Goal: Task Accomplishment & Management: Complete application form

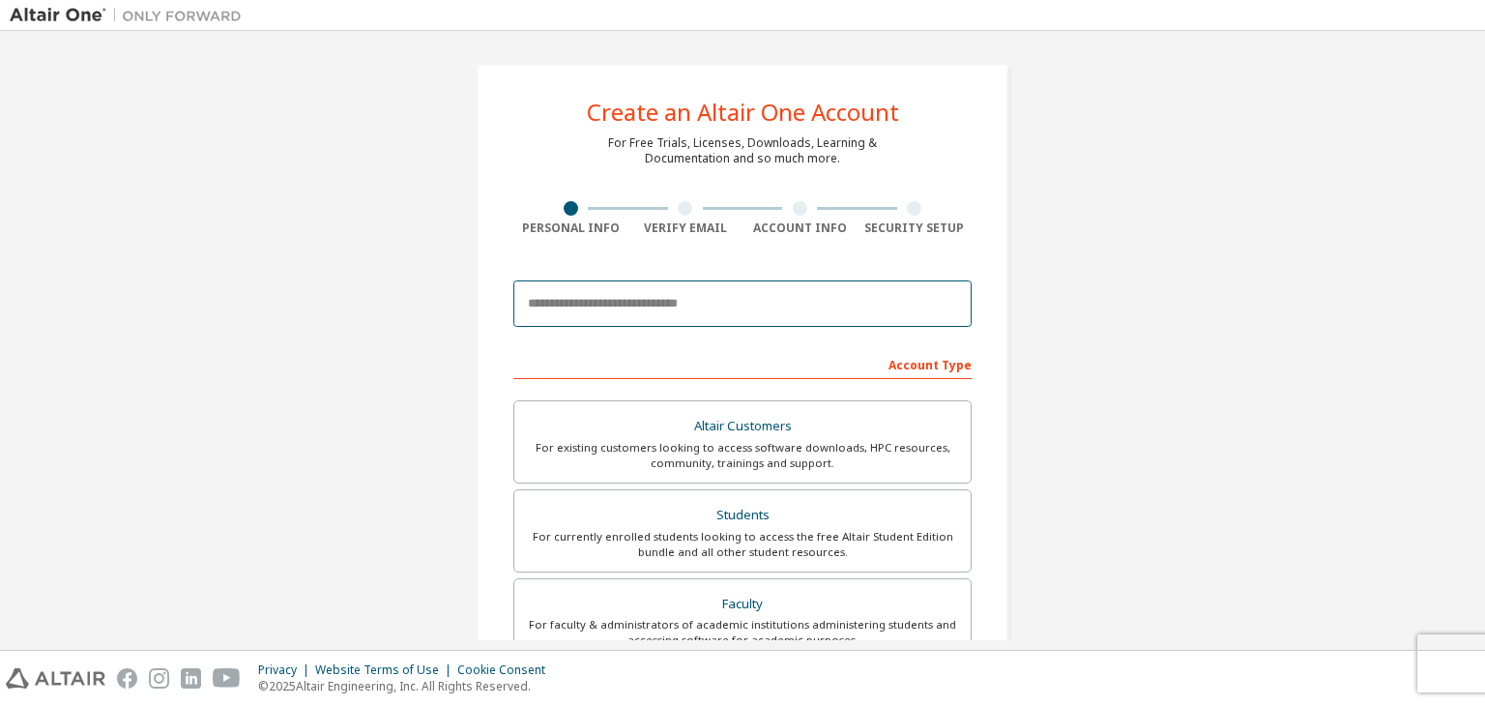
click at [748, 304] on input "email" at bounding box center [742, 303] width 458 height 46
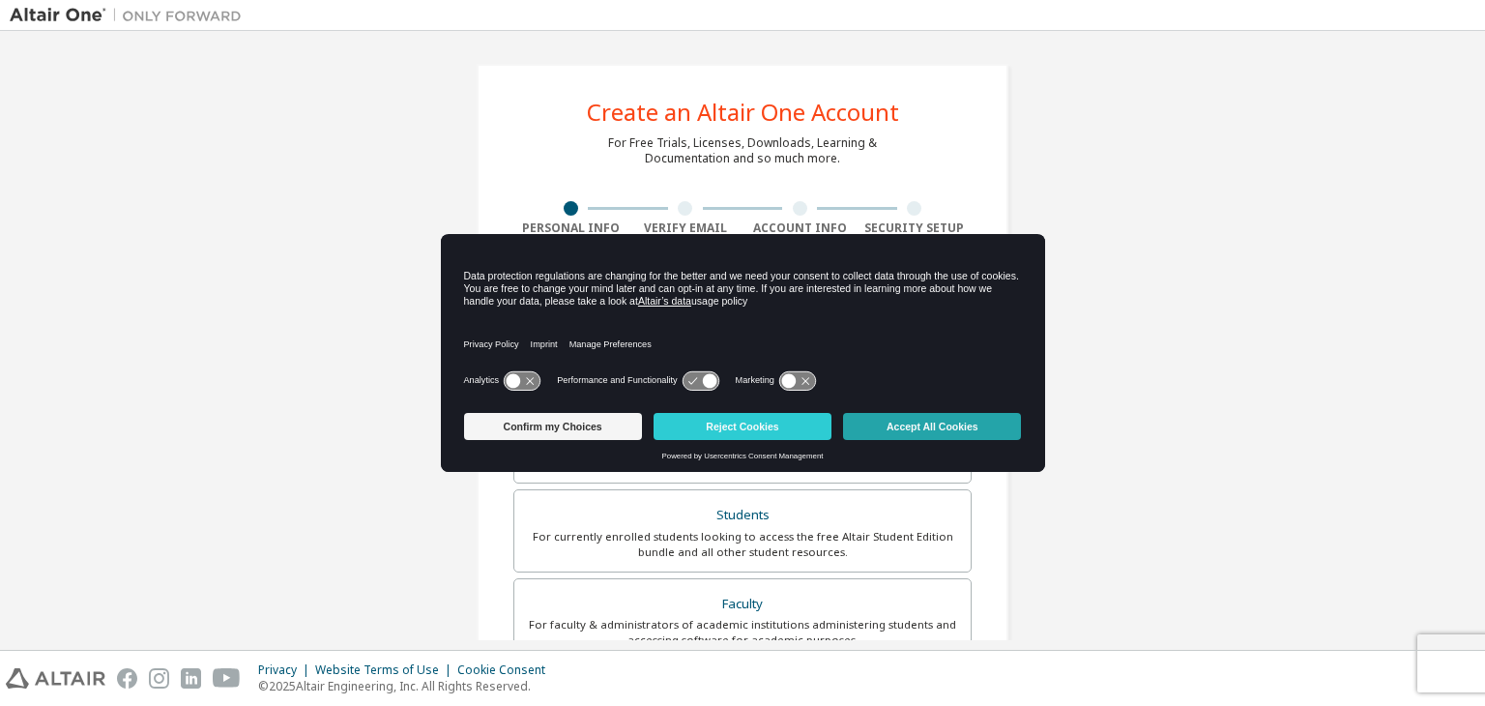
click at [886, 421] on button "Accept All Cookies" at bounding box center [932, 426] width 178 height 27
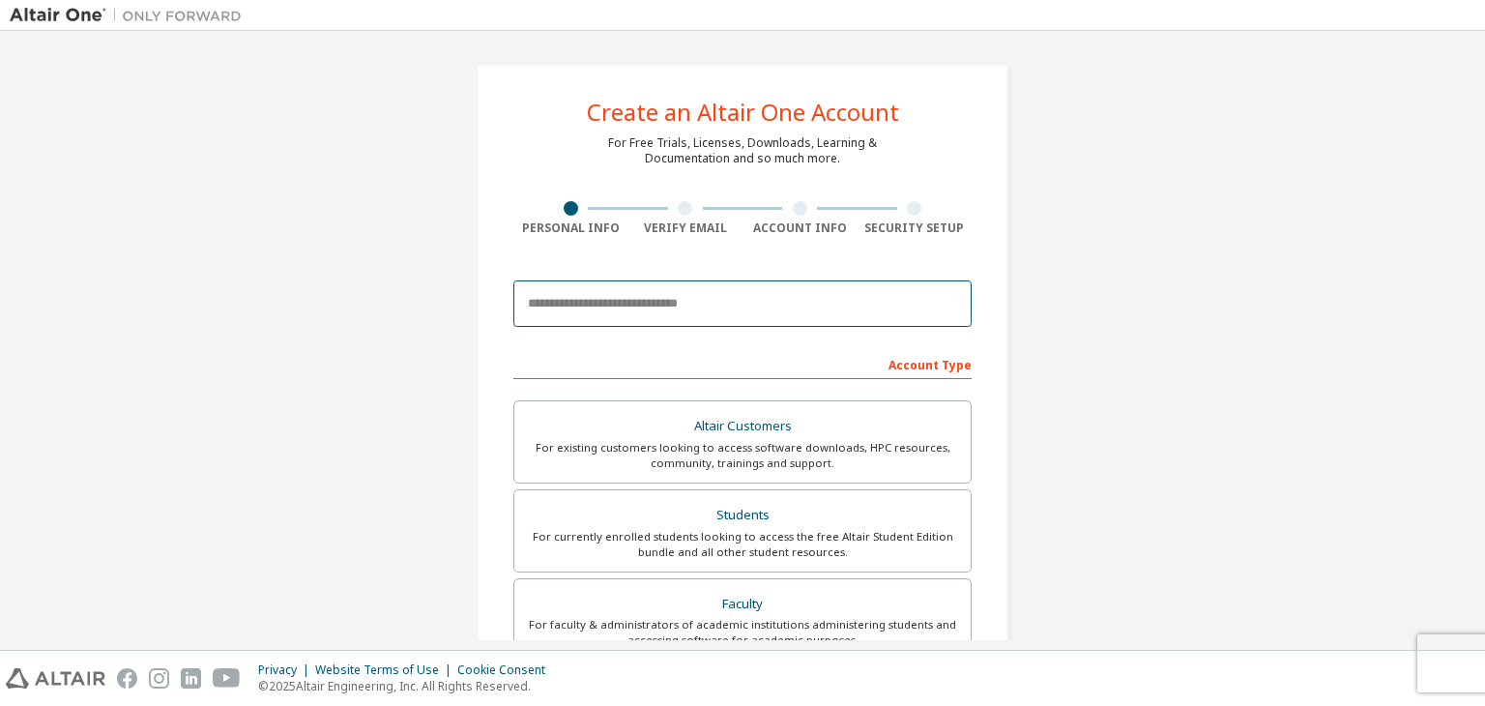
click at [722, 296] on input "email" at bounding box center [742, 303] width 458 height 46
type input "**********"
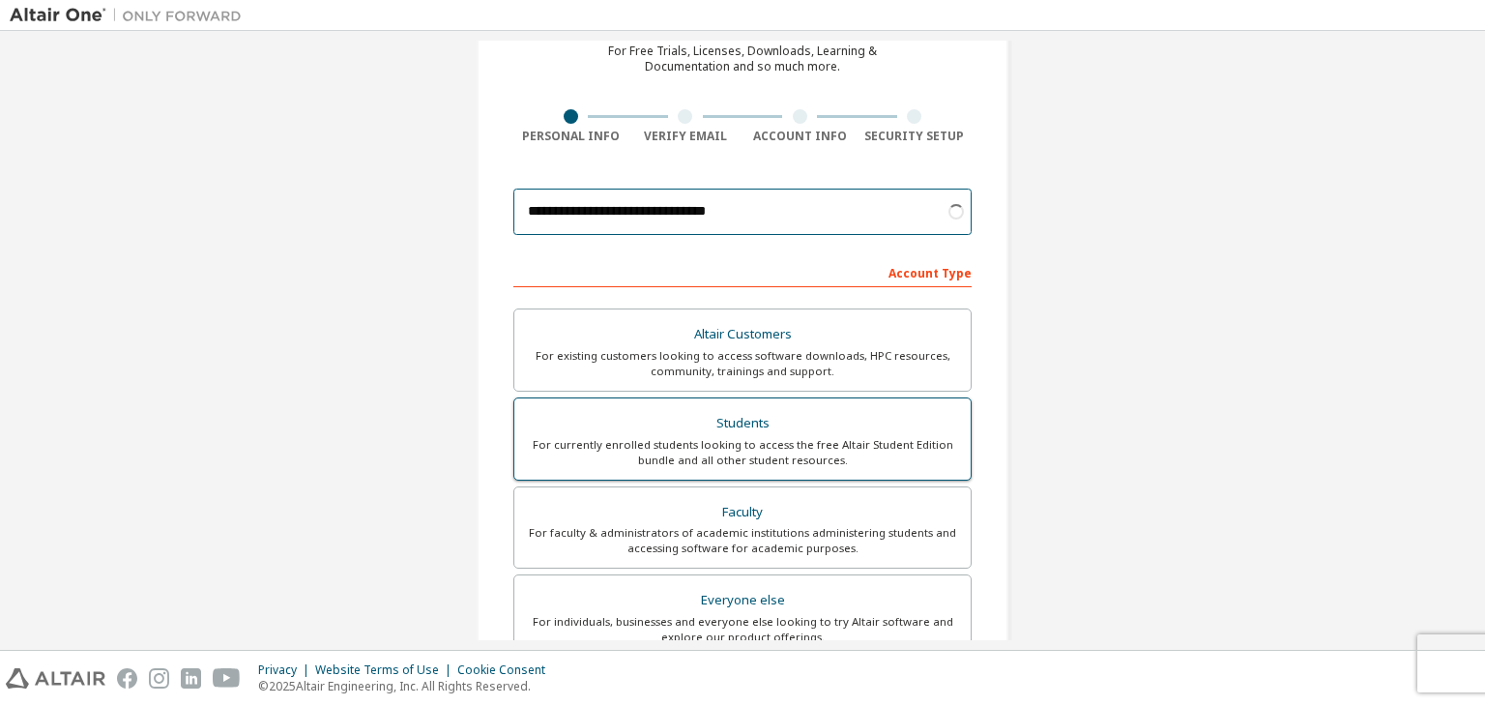
scroll to position [96, 0]
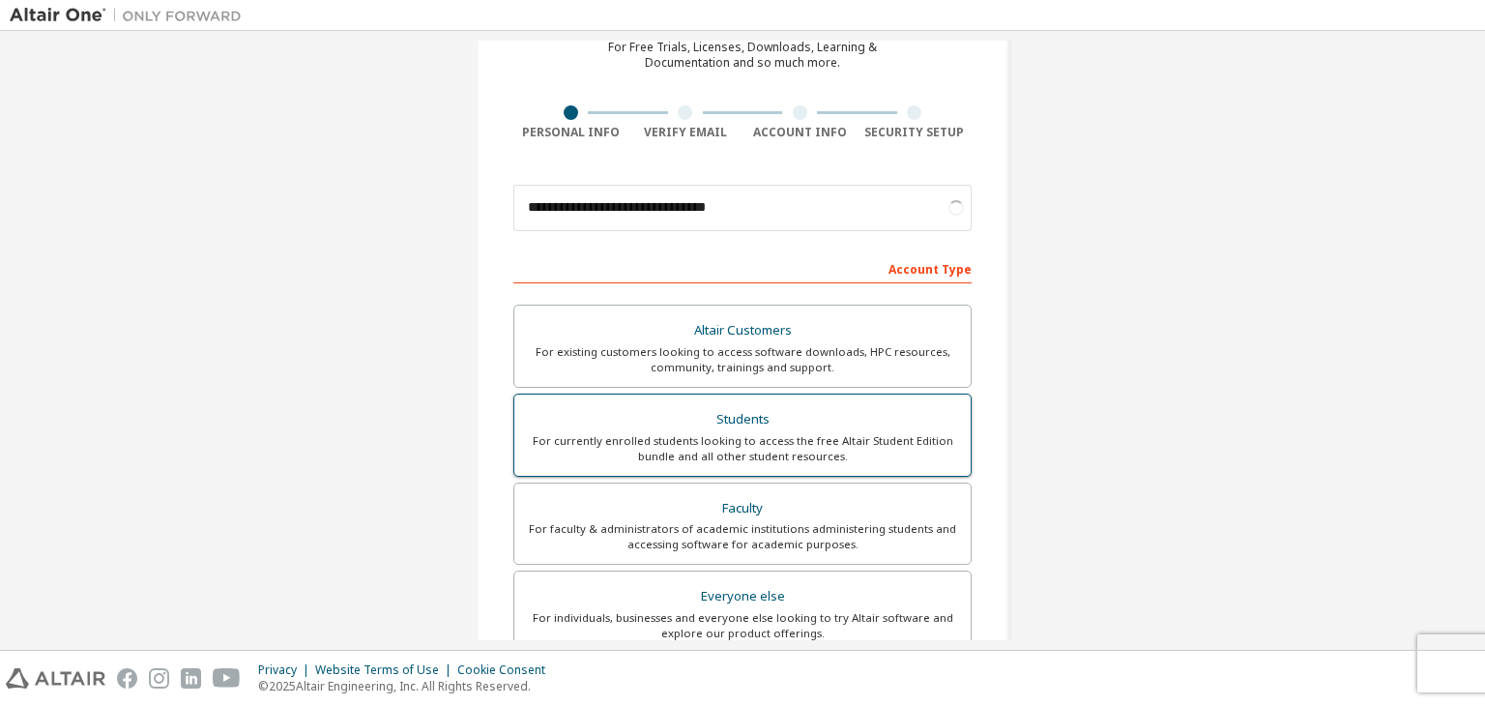
click at [904, 418] on div "Students" at bounding box center [742, 419] width 433 height 27
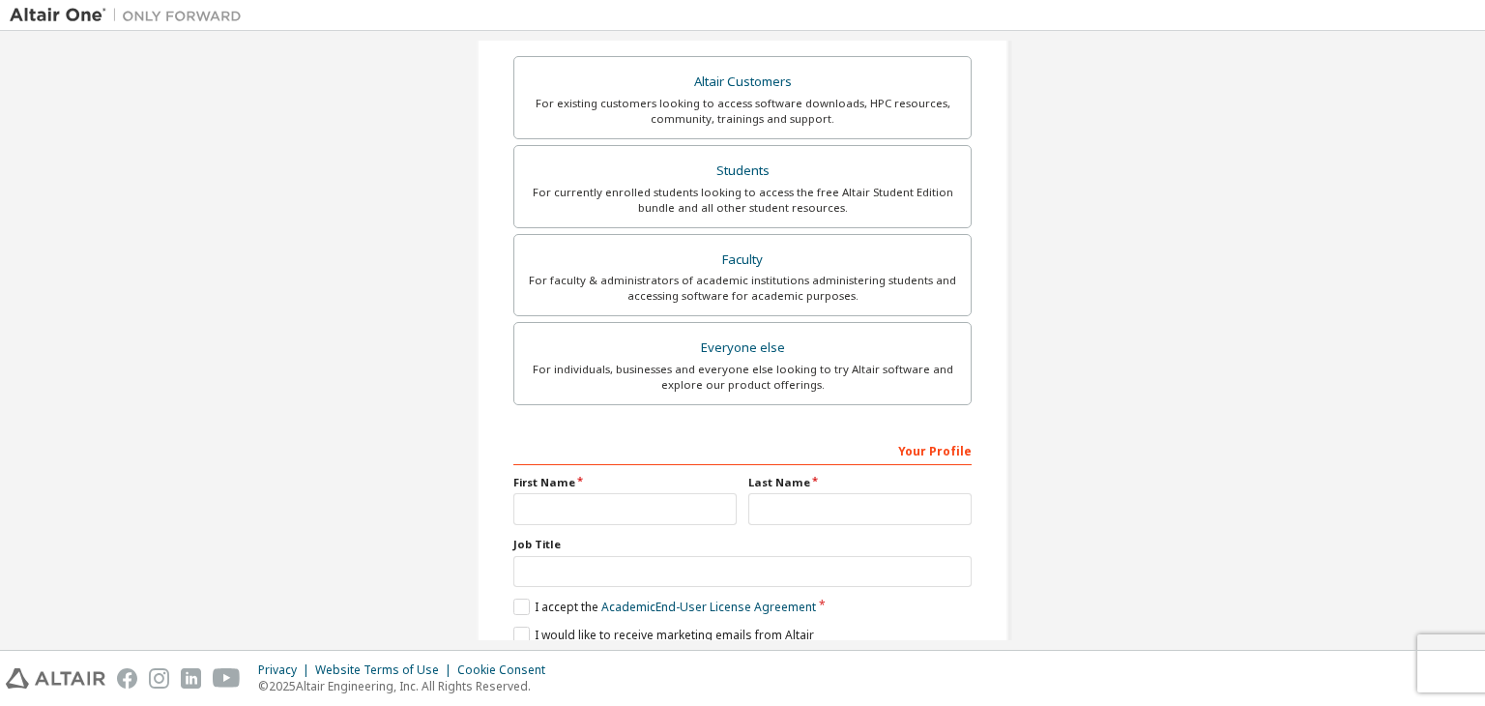
scroll to position [421, 0]
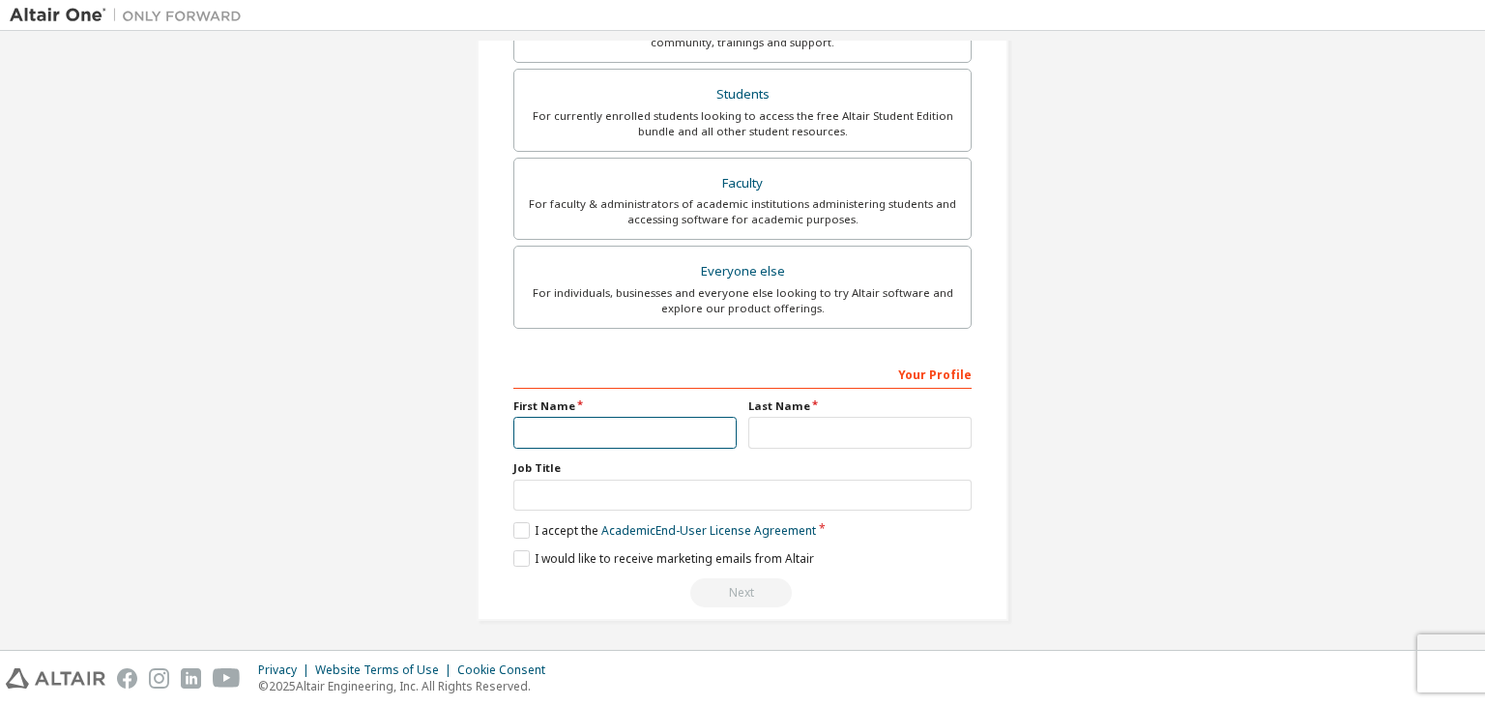
click at [710, 432] on input "text" at bounding box center [624, 433] width 223 height 32
type input "*****"
type input "******"
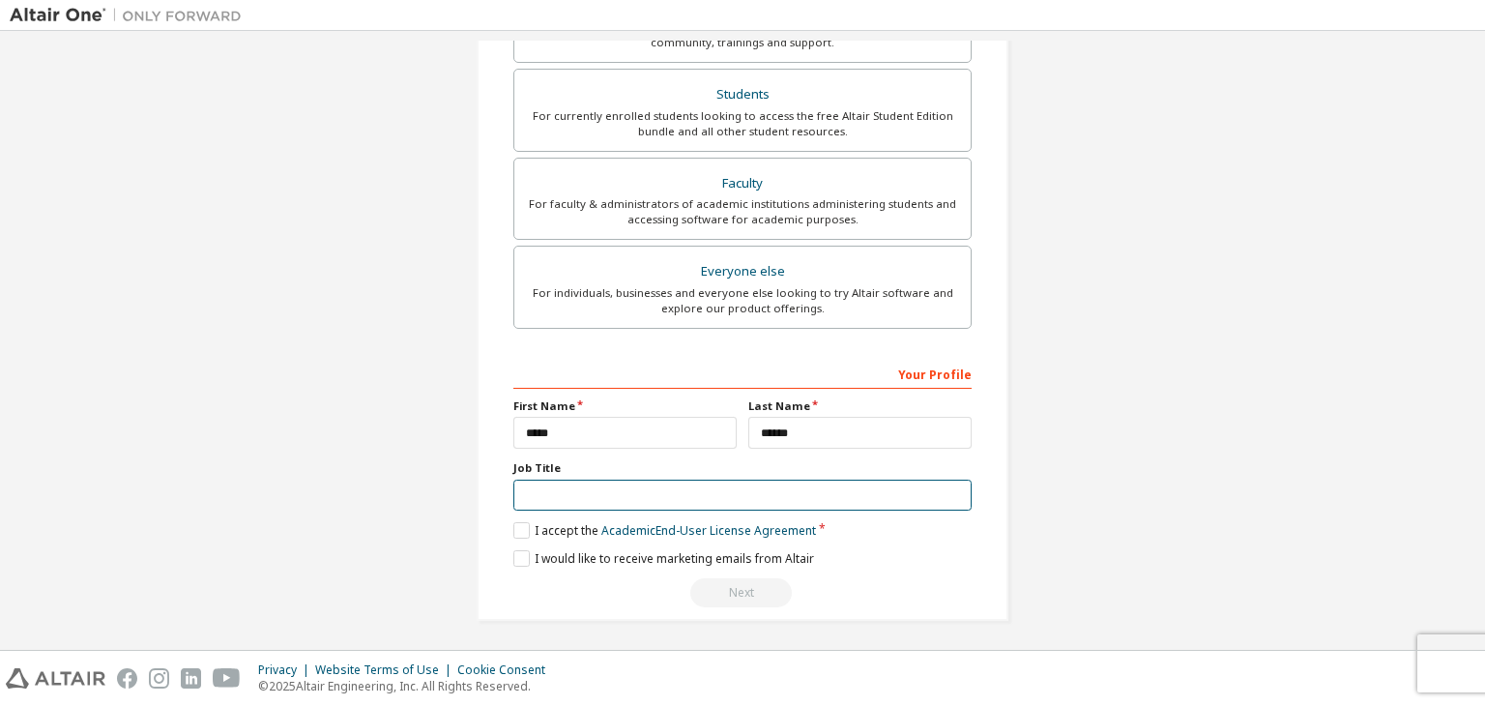
click at [685, 481] on input "text" at bounding box center [742, 496] width 458 height 32
click at [683, 484] on input "text" at bounding box center [742, 496] width 458 height 32
type input "*******"
click at [529, 527] on label "I accept the Academic End-User License Agreement" at bounding box center [664, 530] width 303 height 16
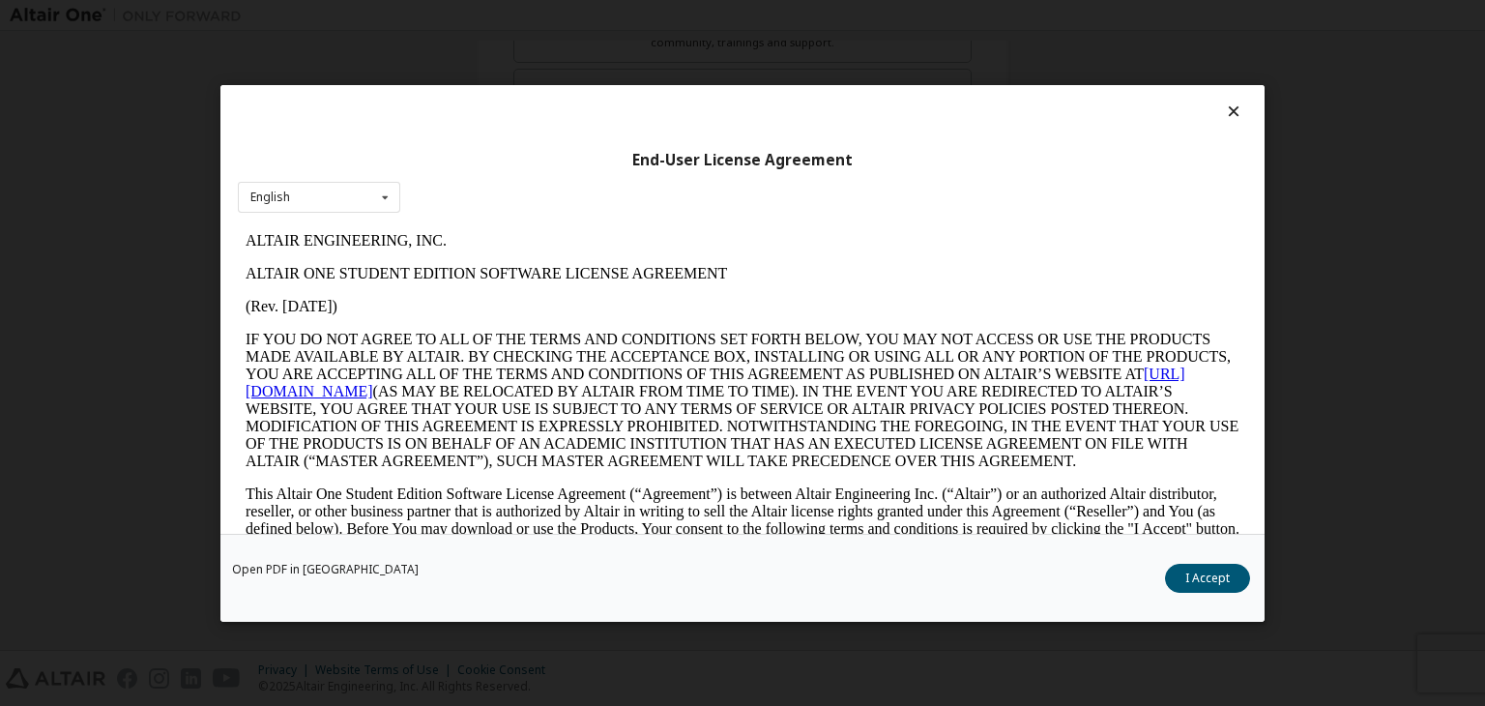
scroll to position [0, 0]
click at [1228, 103] on icon at bounding box center [1234, 110] width 20 height 17
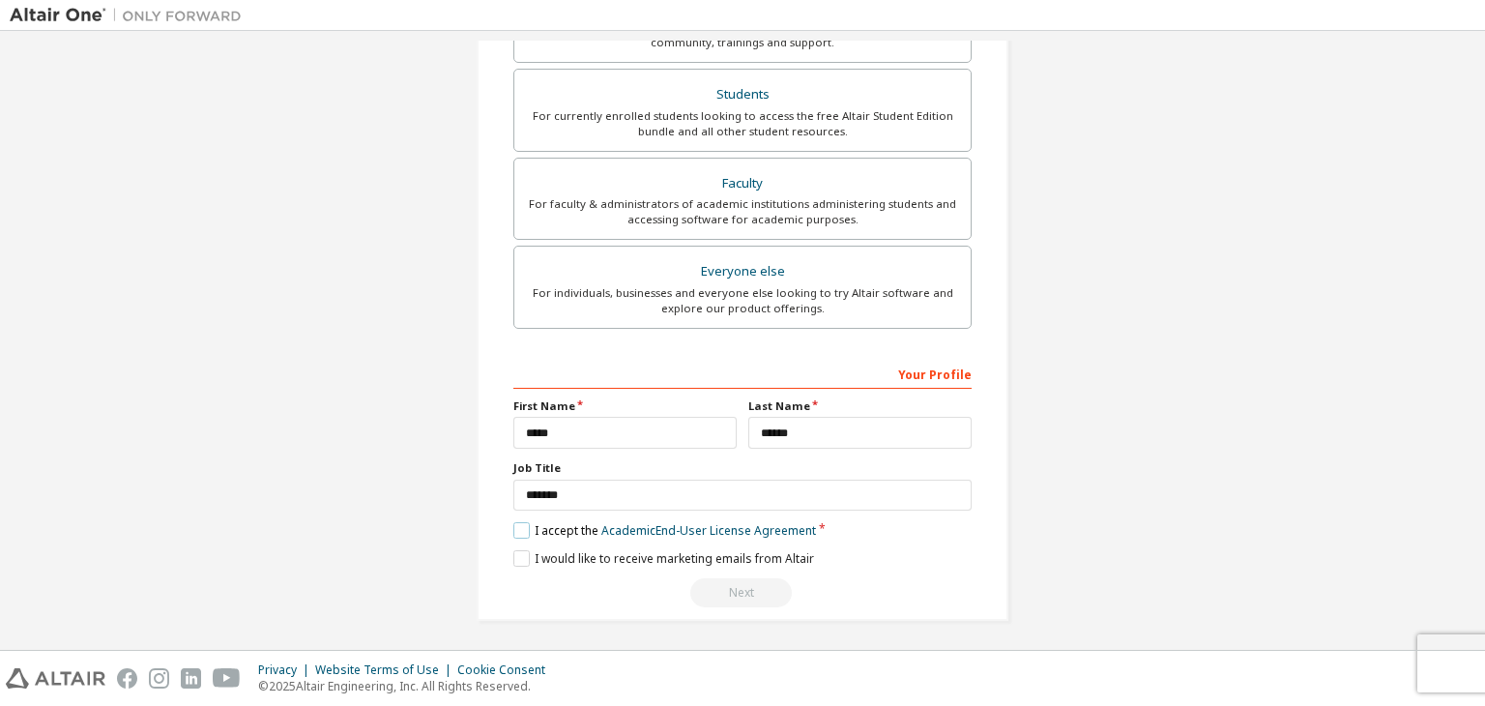
click at [516, 529] on label "I accept the Academic End-User License Agreement" at bounding box center [664, 530] width 303 height 16
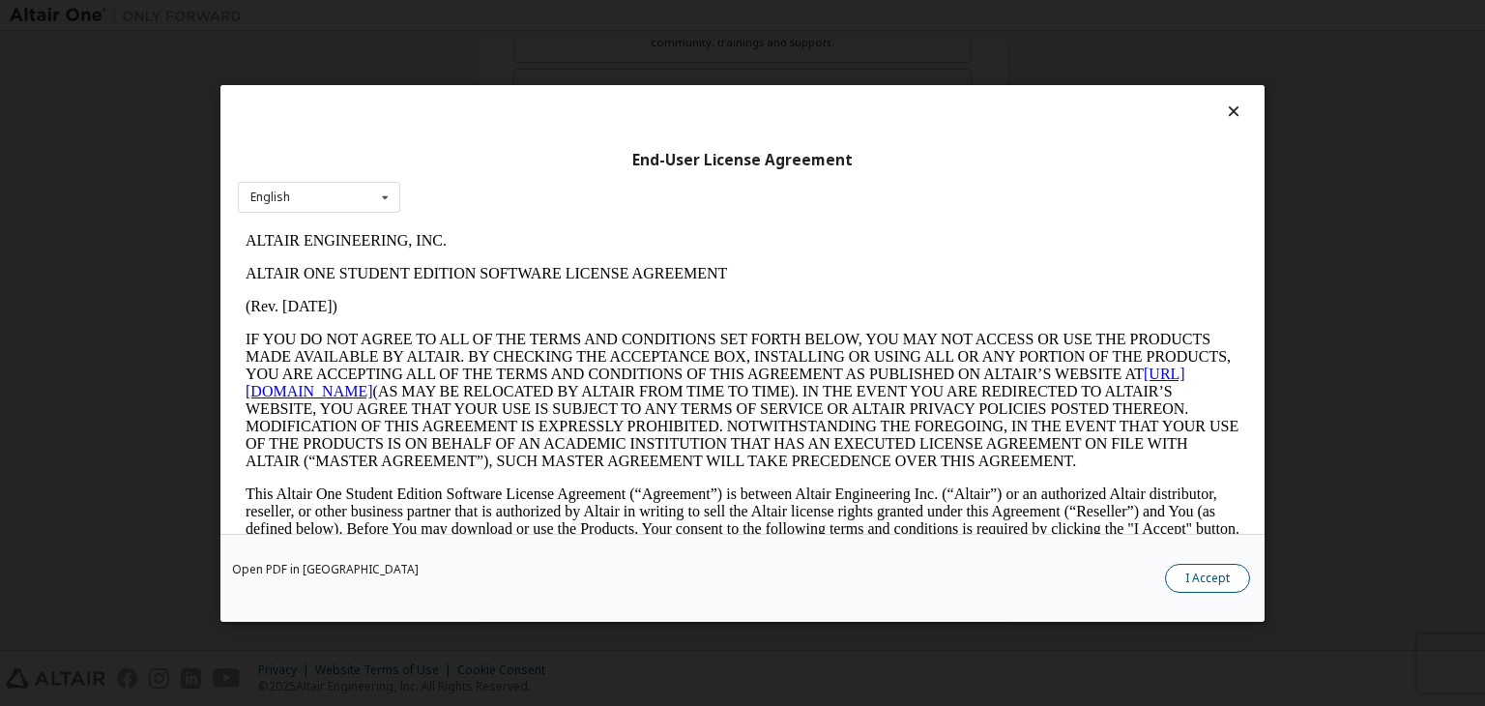
click at [1194, 564] on button "I Accept" at bounding box center [1207, 578] width 85 height 29
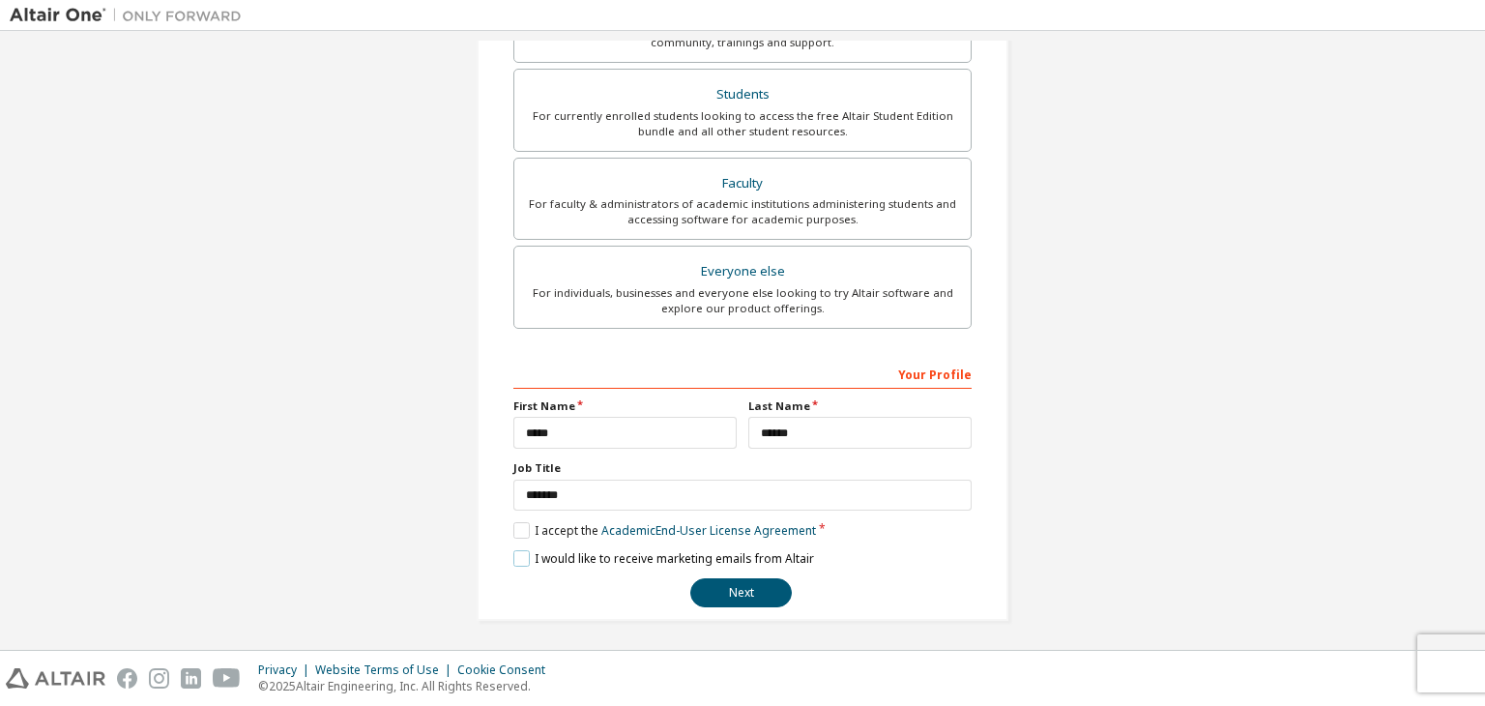
click at [518, 555] on label "I would like to receive marketing emails from Altair" at bounding box center [663, 558] width 301 height 16
click at [744, 588] on button "Next" at bounding box center [741, 592] width 102 height 29
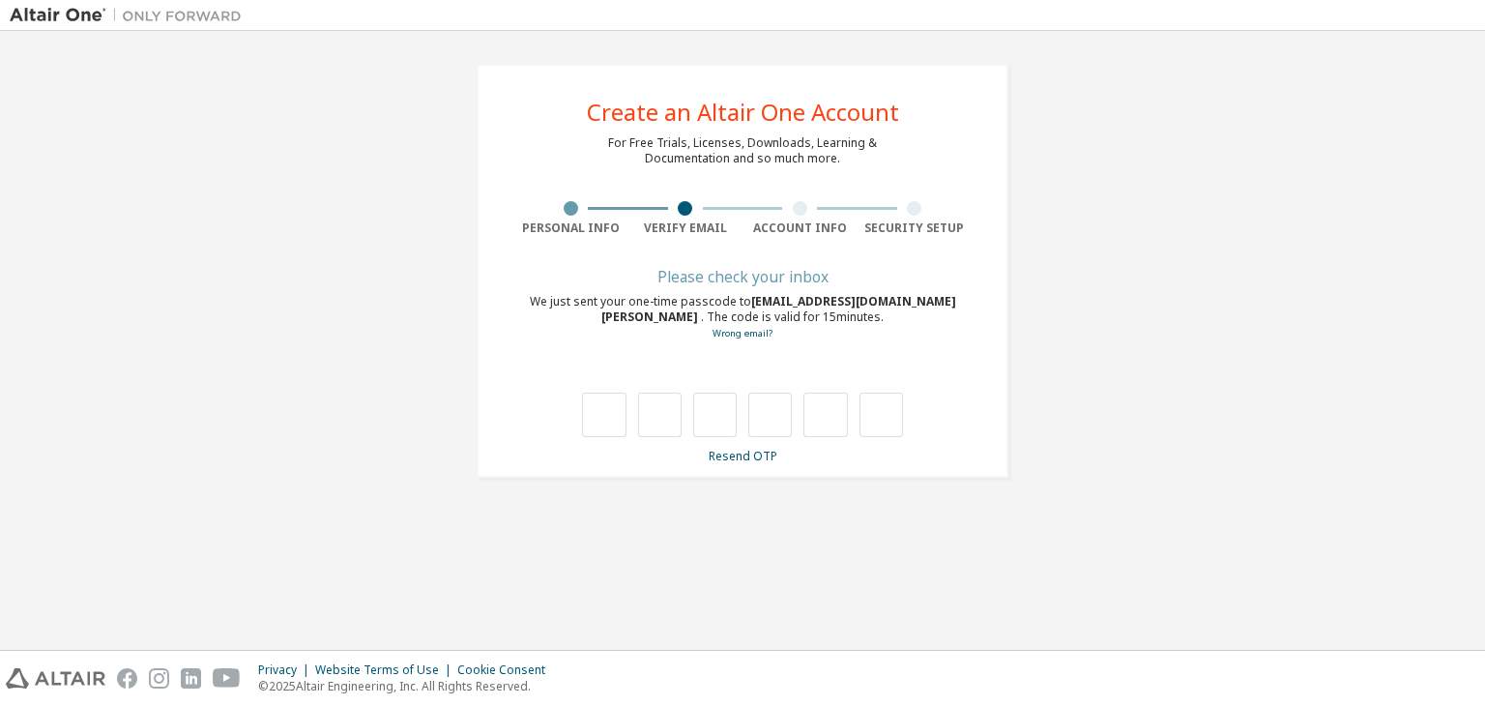
type input "*"
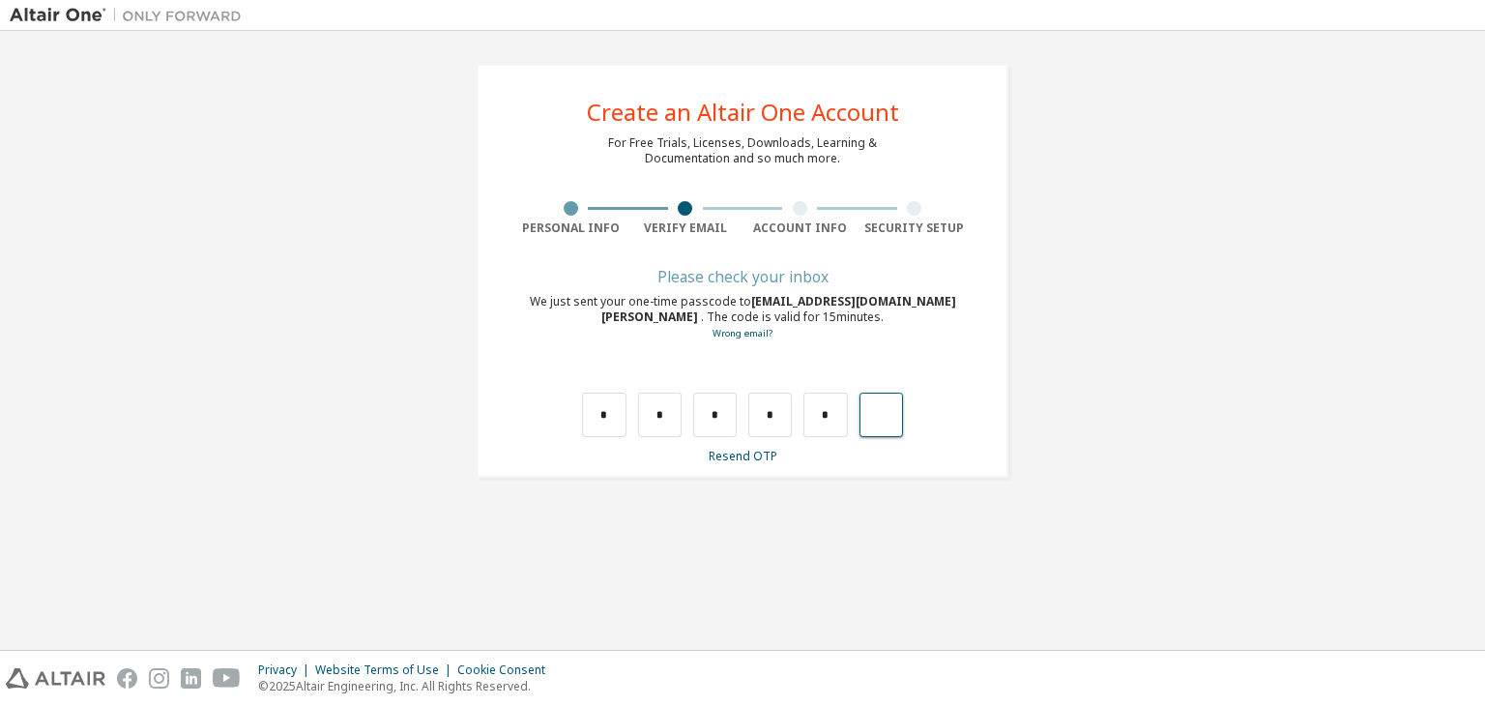
type input "*"
